Goal: Task Accomplishment & Management: Use online tool/utility

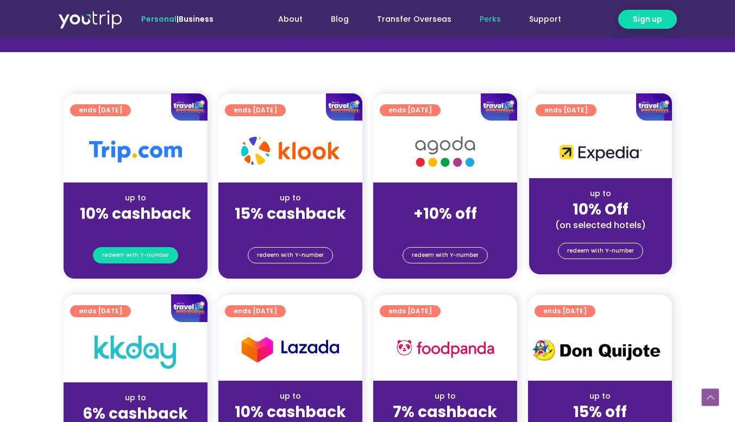
click at [154, 256] on span "redeem with Y-number" at bounding box center [135, 255] width 67 height 15
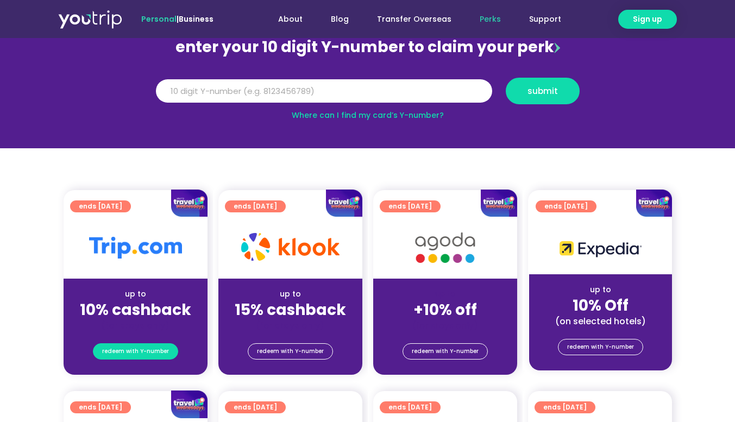
scroll to position [119, 0]
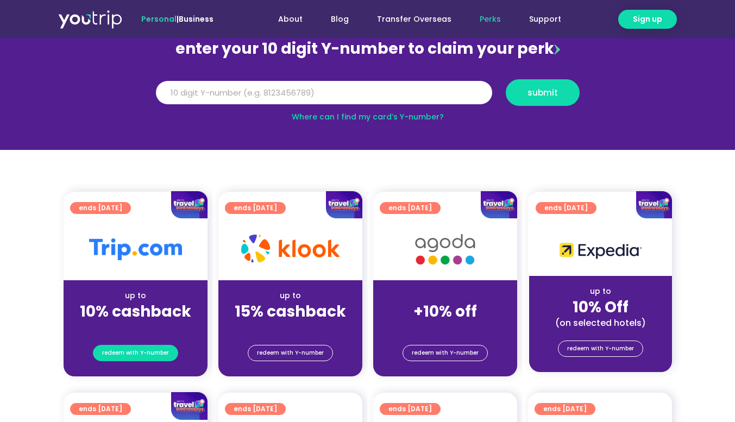
click at [150, 355] on span "redeem with Y-number" at bounding box center [135, 352] width 67 height 15
click at [291, 94] on input "Y Number" at bounding box center [324, 93] width 336 height 24
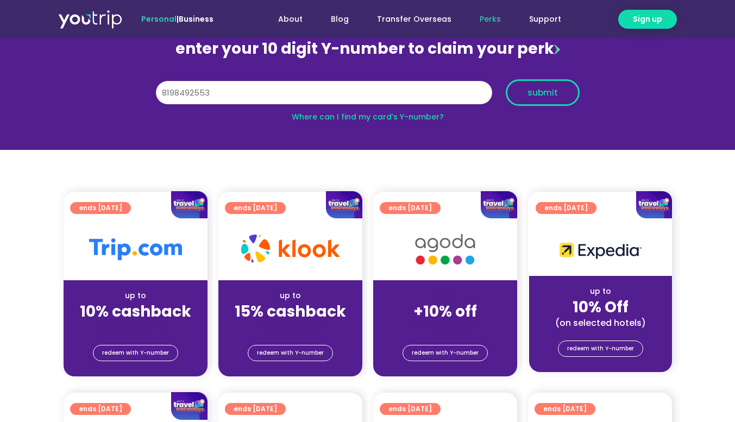
type input "8198492553"
drag, startPoint x: 539, startPoint y: 83, endPoint x: 556, endPoint y: 91, distance: 19.0
click at [539, 83] on button "submit" at bounding box center [543, 92] width 74 height 27
